Goal: Find specific page/section: Find specific page/section

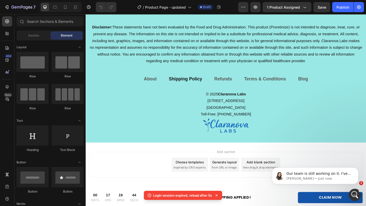
scroll to position [3283, 0]
